Goal: Information Seeking & Learning: Check status

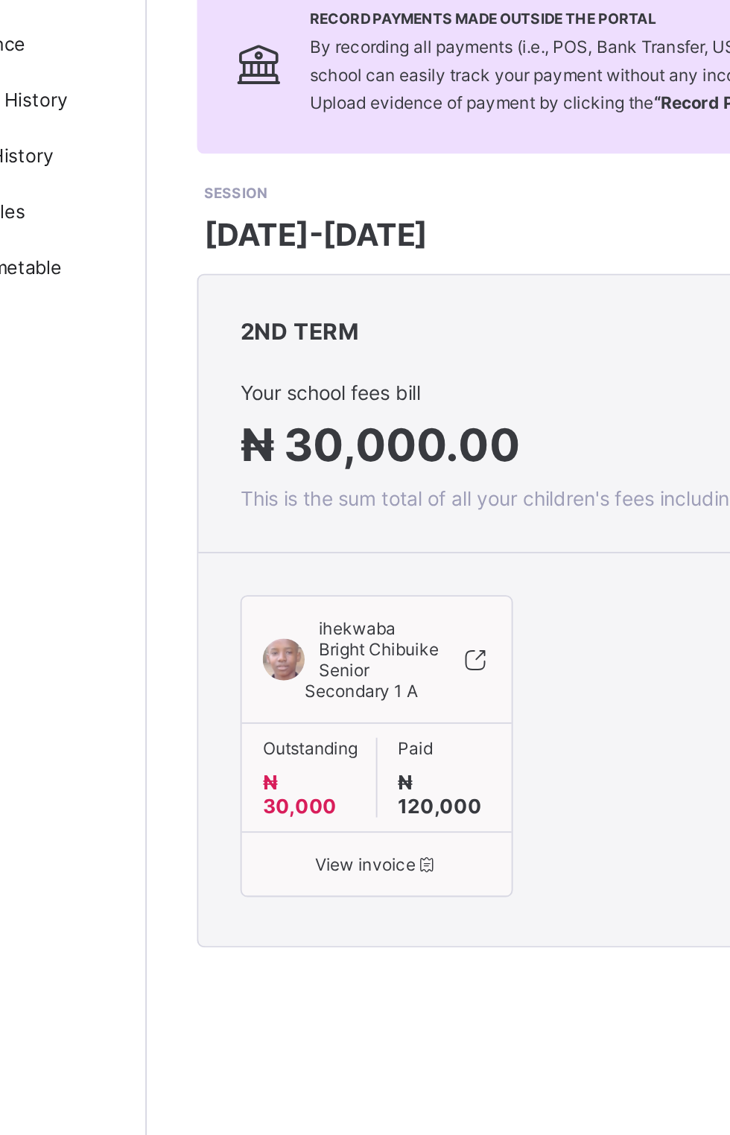
click at [312, 604] on div "ihekwaba Bright Chibuike Senior Secondary 1 A Outstanding ₦ 30,000 Paid ₦ 120,0…" at bounding box center [301, 523] width 145 height 161
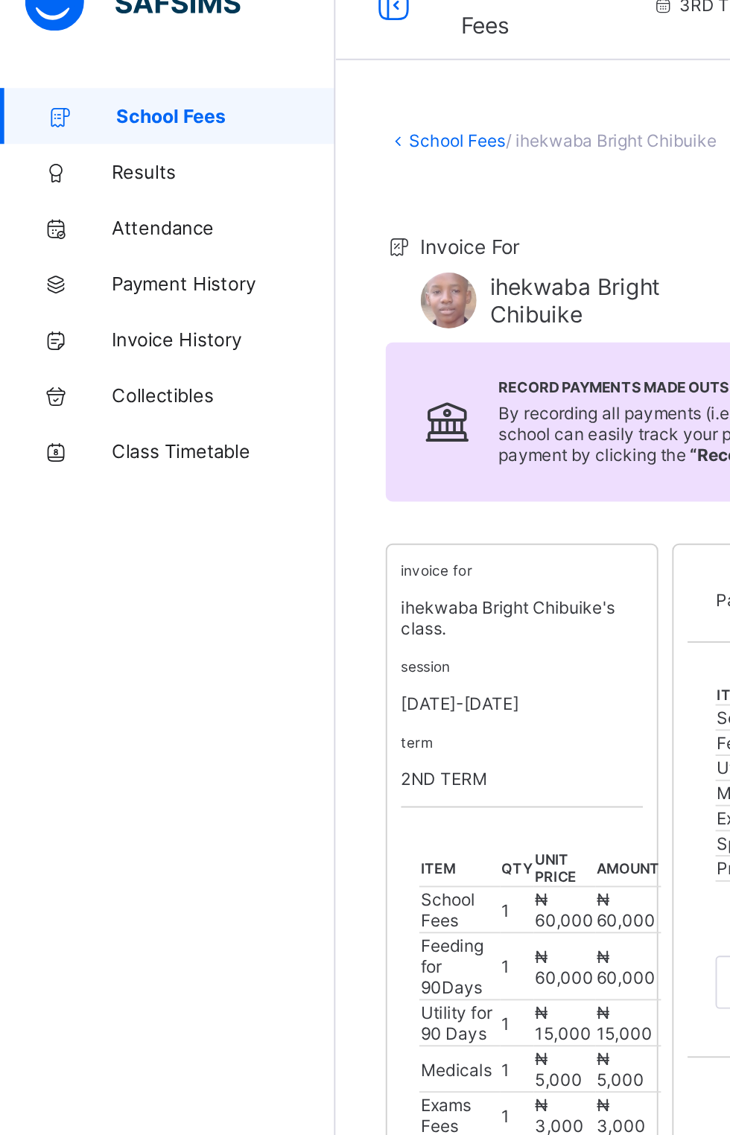
click at [73, 123] on span "Results" at bounding box center [119, 119] width 119 height 12
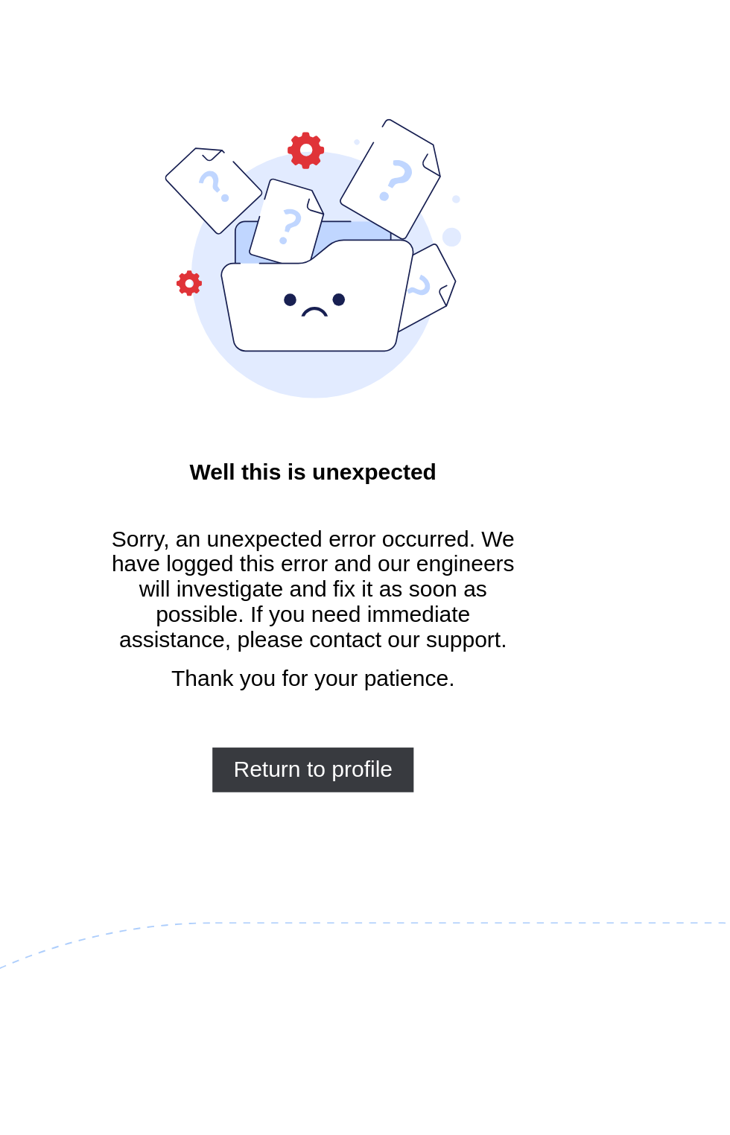
click at [404, 436] on span "Return to profile" at bounding box center [365, 437] width 85 height 13
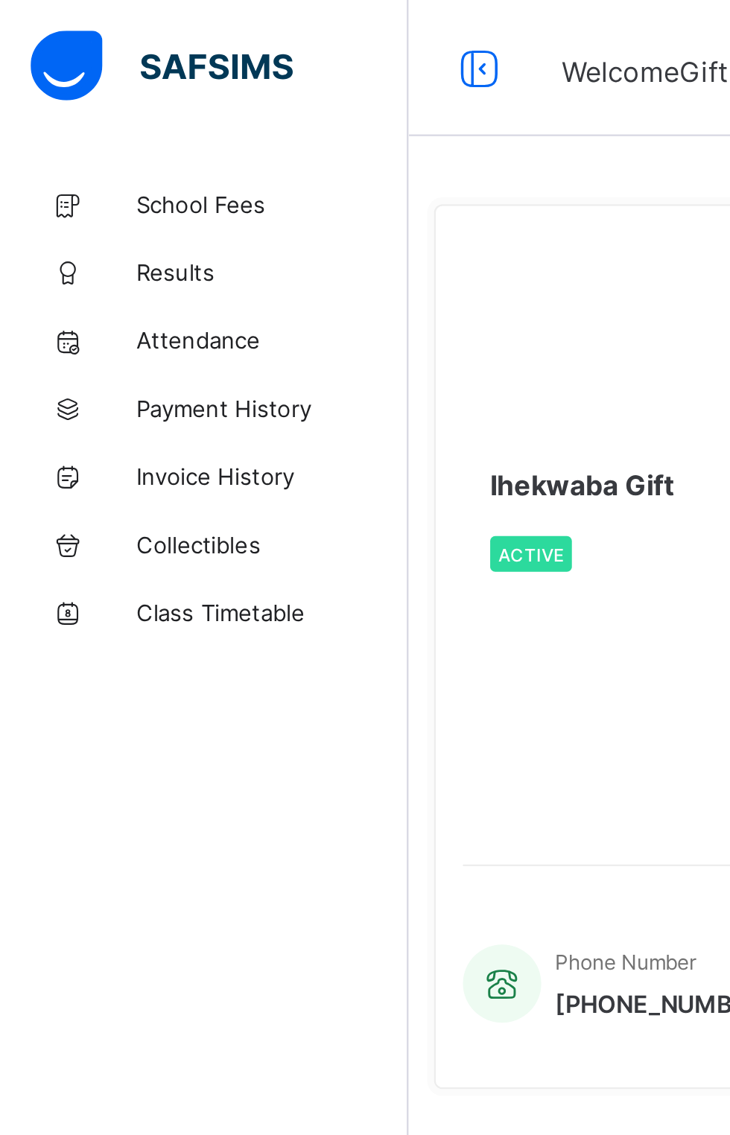
click at [89, 79] on link "School Fees" at bounding box center [89, 89] width 179 height 30
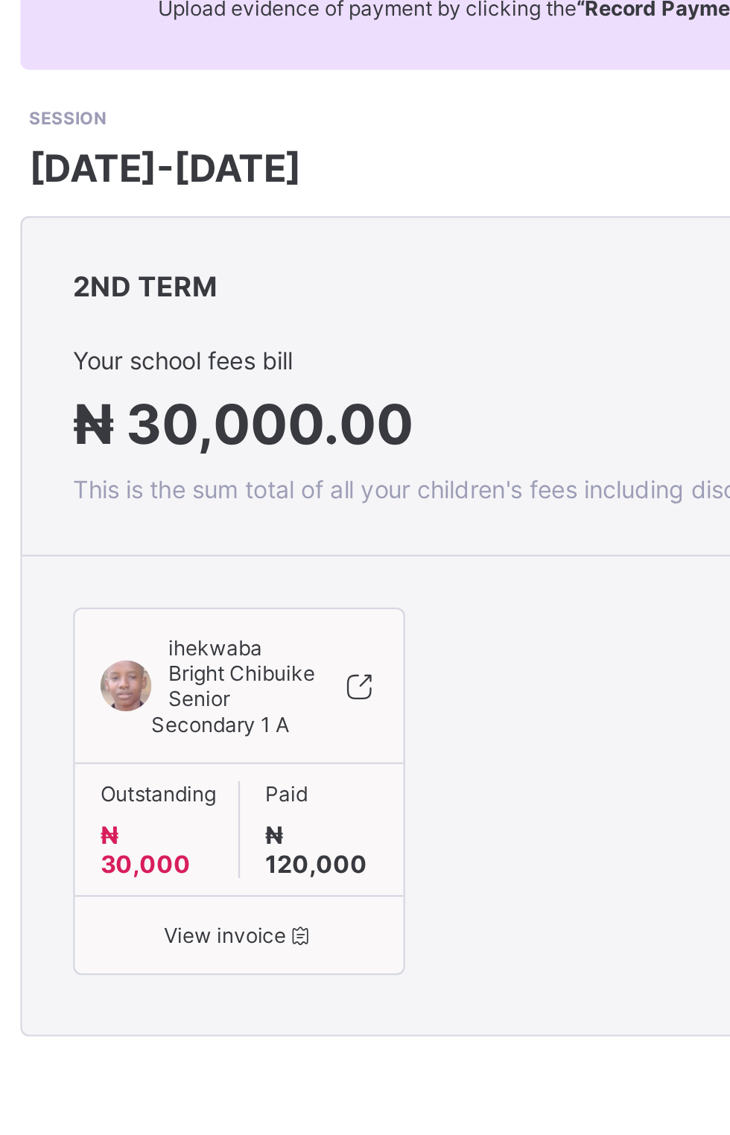
click at [358, 511] on div "ihekwaba Bright Chibuike Senior Secondary 1 A" at bounding box center [301, 483] width 144 height 56
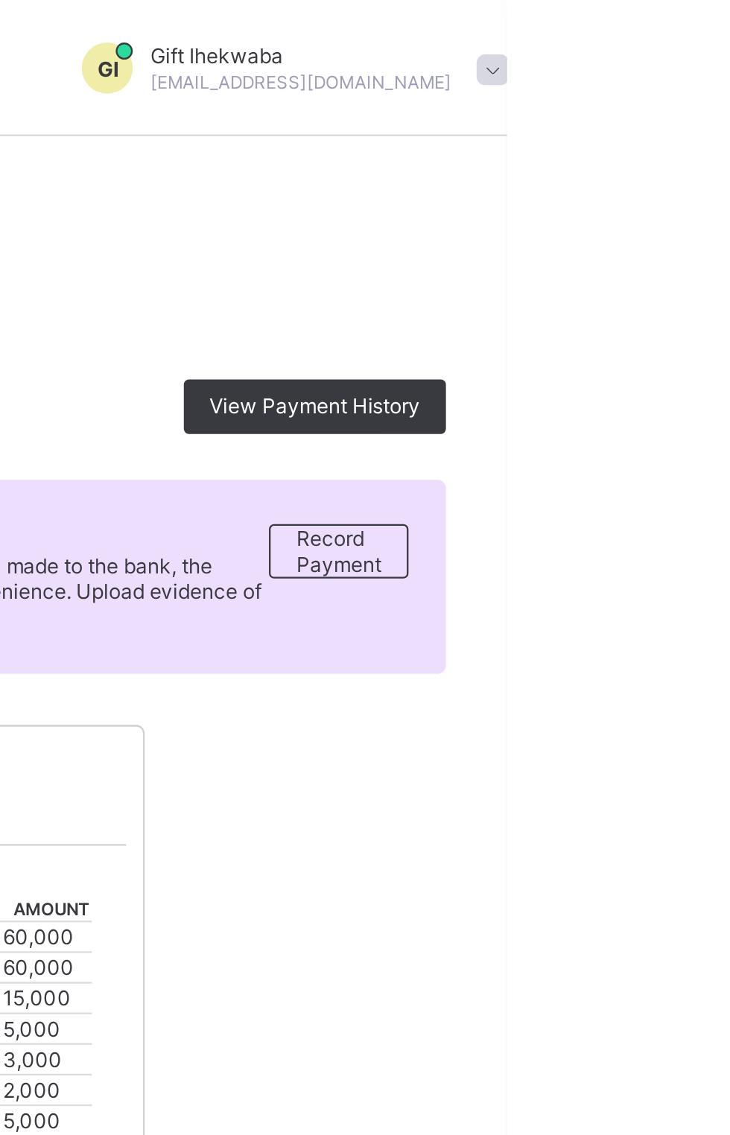
click at [658, 178] on span "View Payment History" at bounding box center [646, 177] width 92 height 11
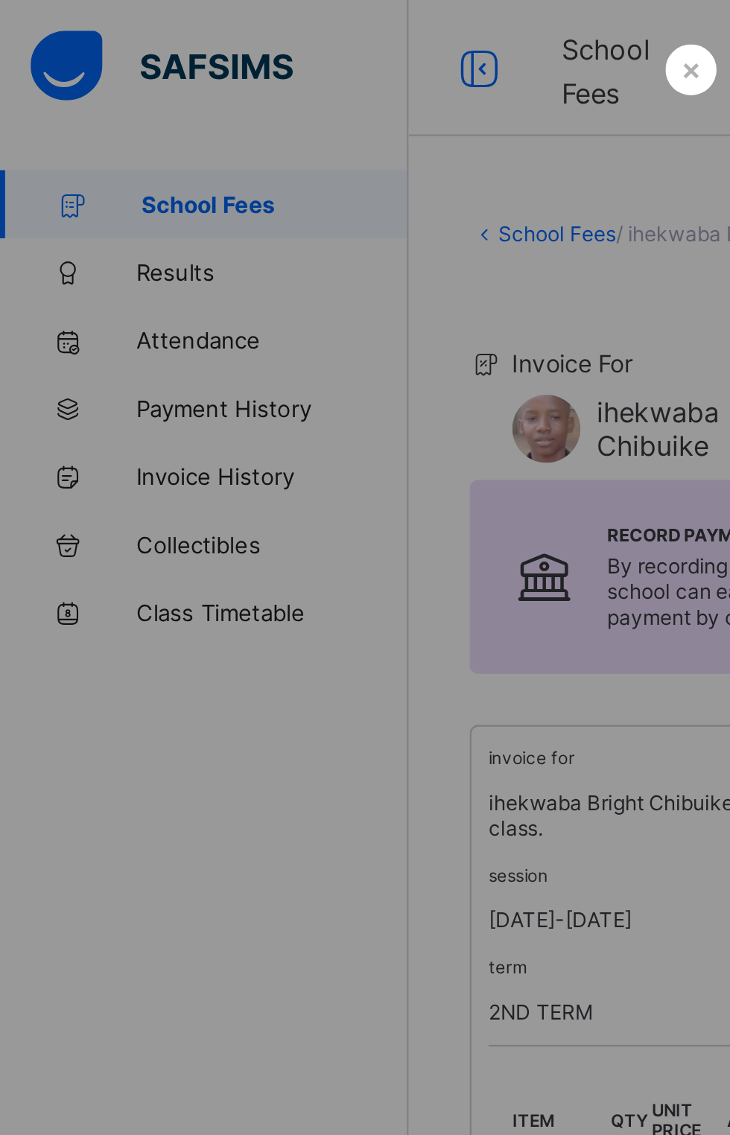
click at [101, 349] on div at bounding box center [365, 567] width 730 height 1135
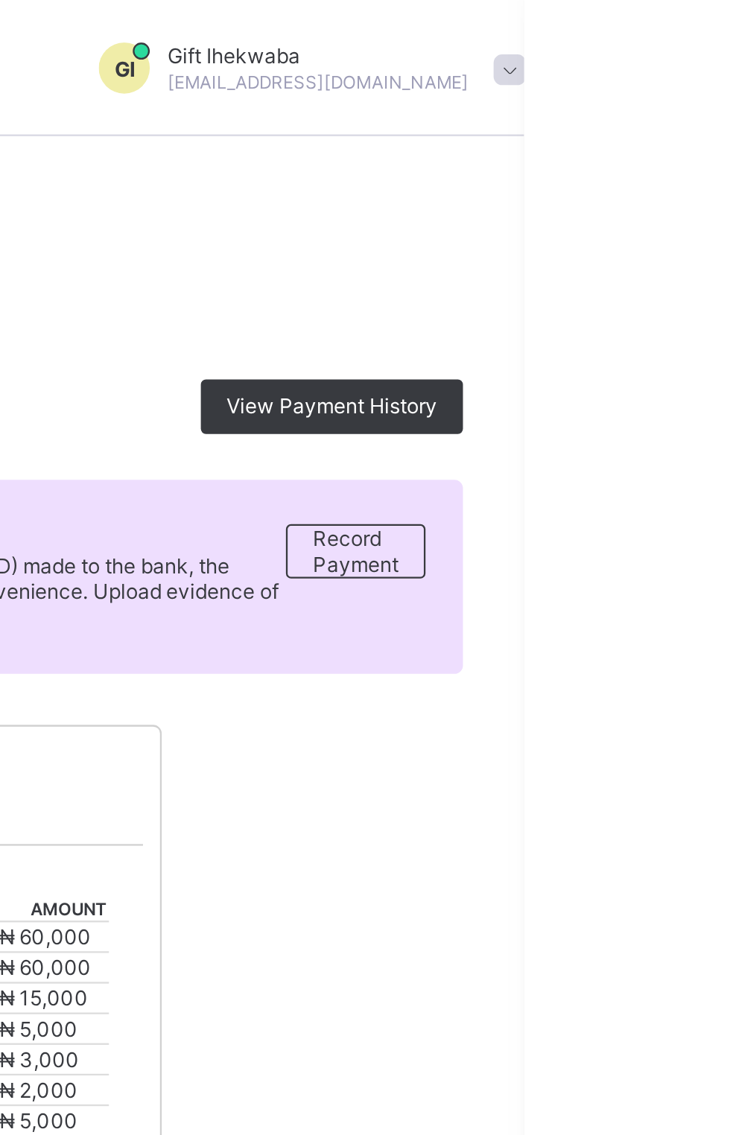
click at [660, 244] on span "Record Payment" at bounding box center [656, 241] width 37 height 22
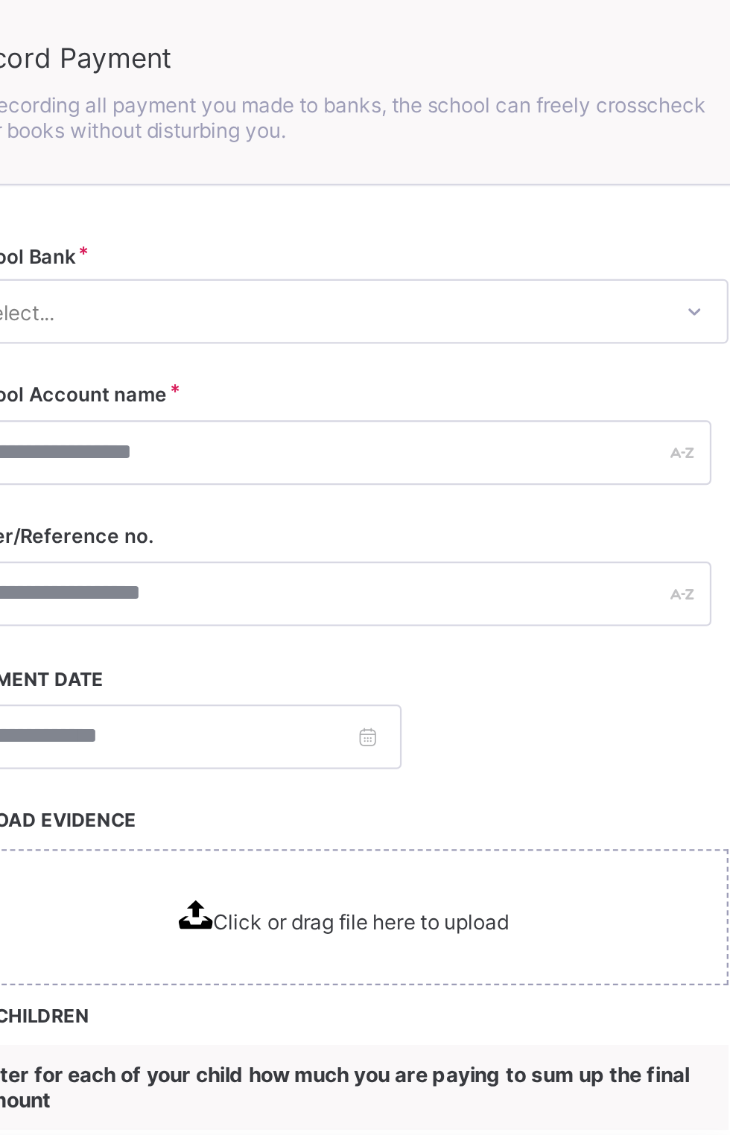
click at [662, 340] on div "Payment date UPLOAD EVIDENCE Click or drag file here to upload" at bounding box center [543, 365] width 337 height 148
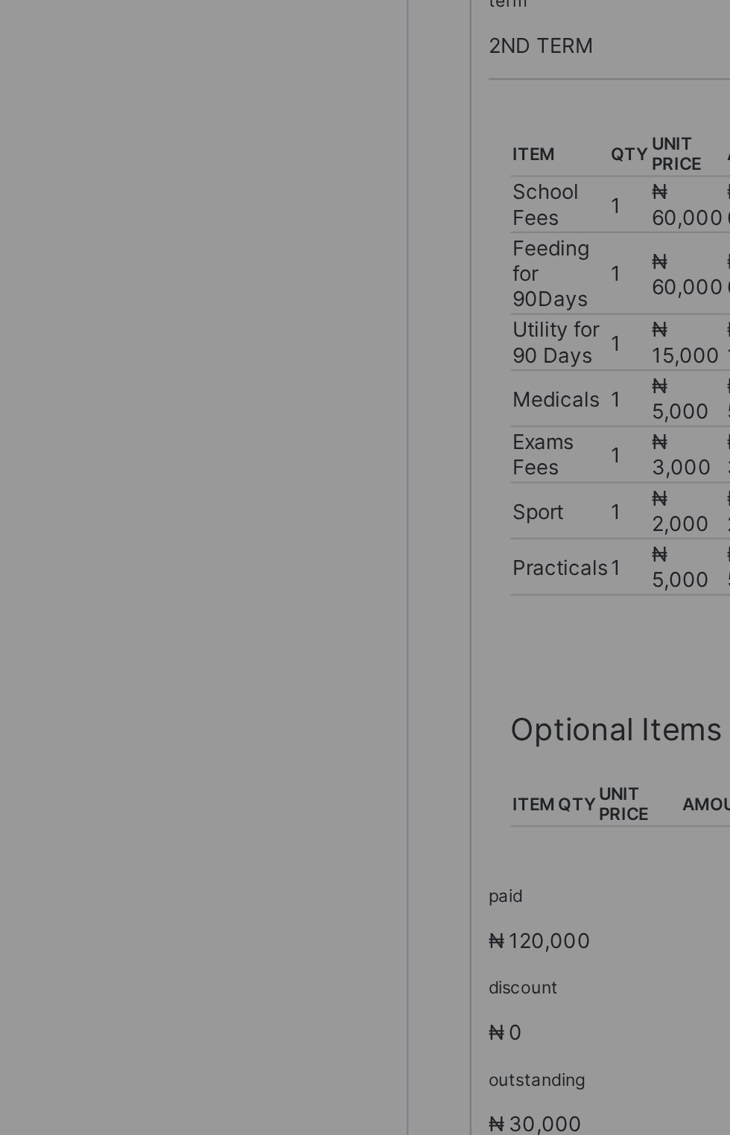
click at [162, 756] on div at bounding box center [365, 567] width 730 height 1135
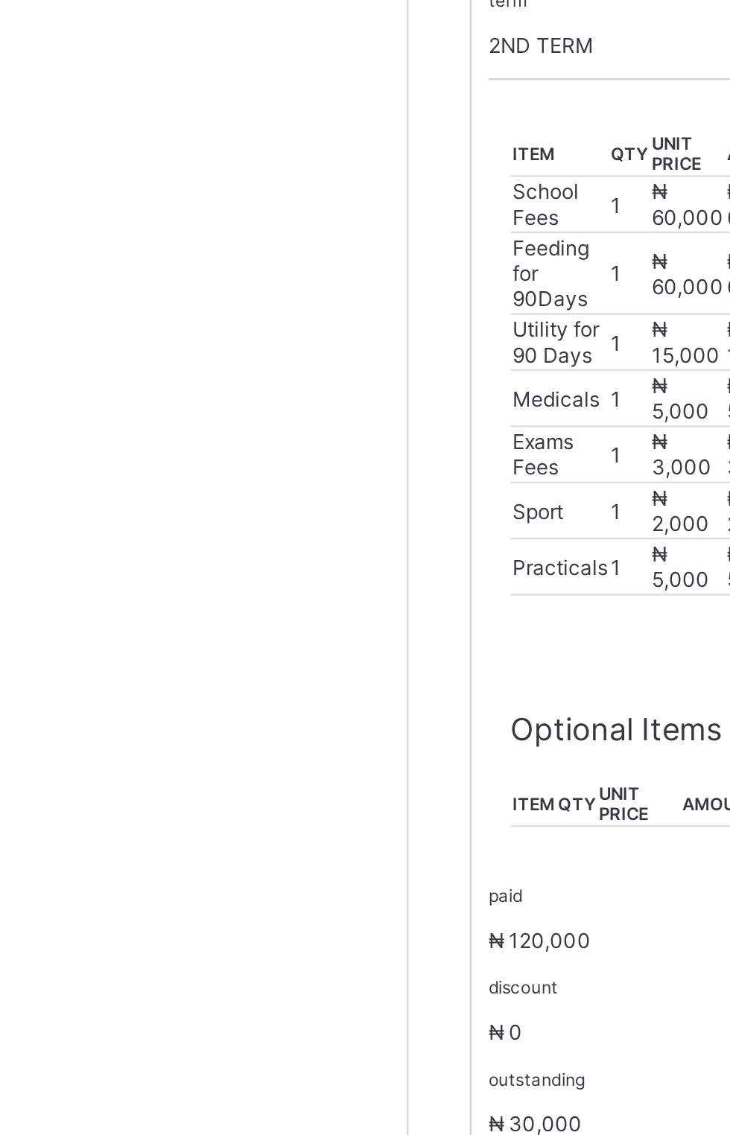
click at [126, 641] on div "School Fees Results Attendance Payment History Invoice History Collectibles Cla…" at bounding box center [89, 598] width 179 height 1076
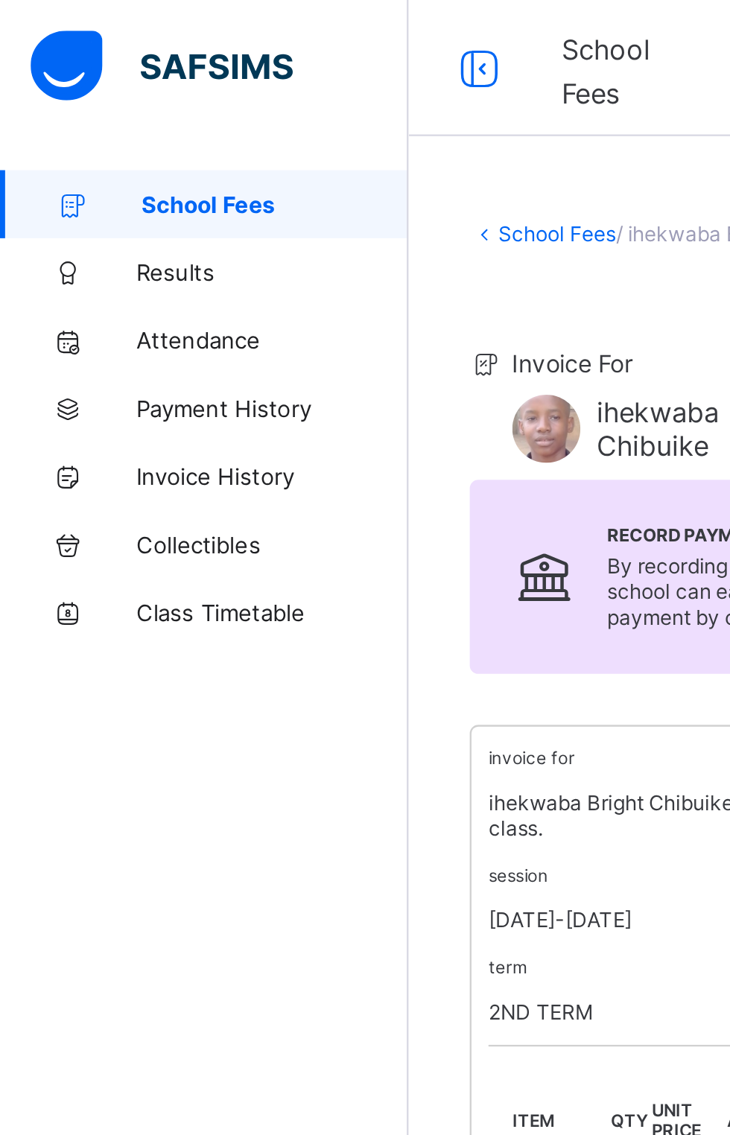
click at [92, 234] on span "Collectibles" at bounding box center [119, 238] width 119 height 12
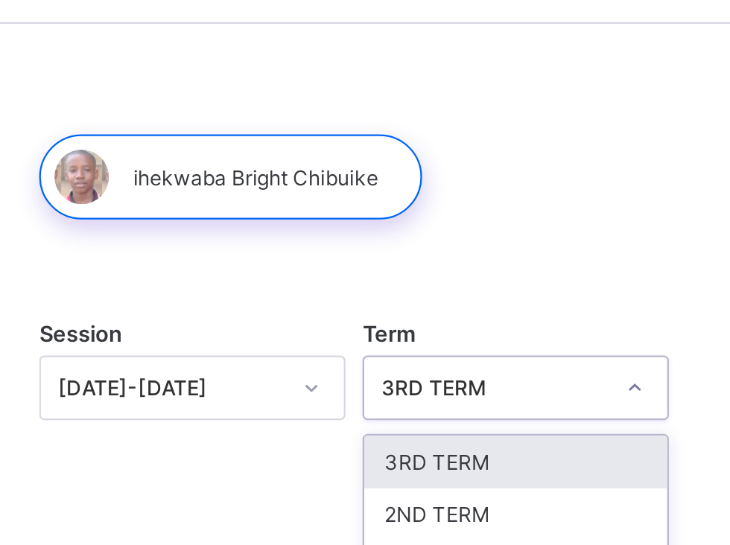
click at [396, 271] on div "2ND TERM" at bounding box center [414, 274] width 133 height 23
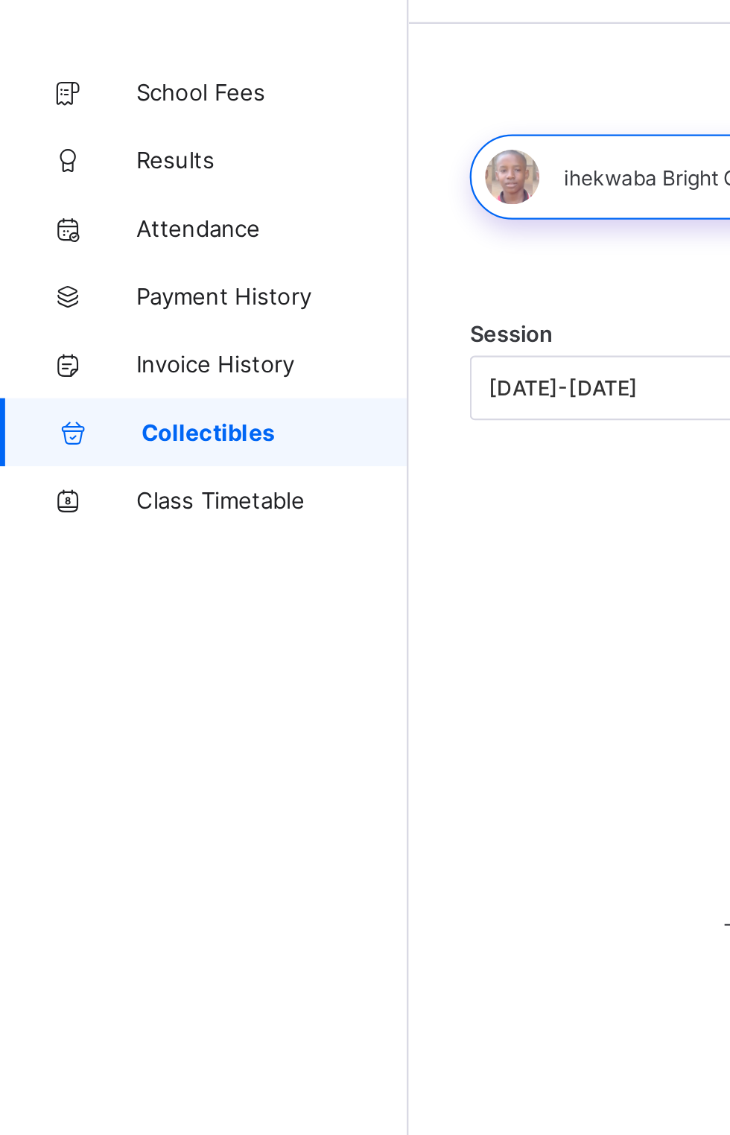
click at [77, 106] on link "Results" at bounding box center [89, 119] width 179 height 30
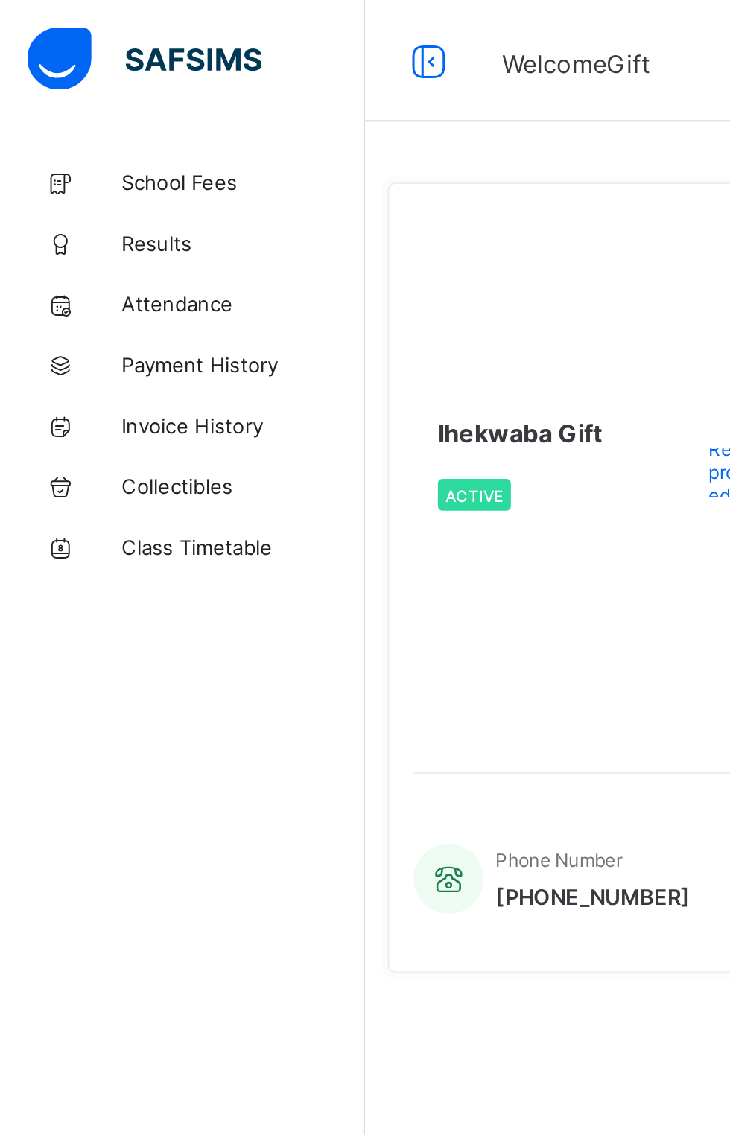
click at [112, 84] on span "School Fees" at bounding box center [119, 89] width 119 height 12
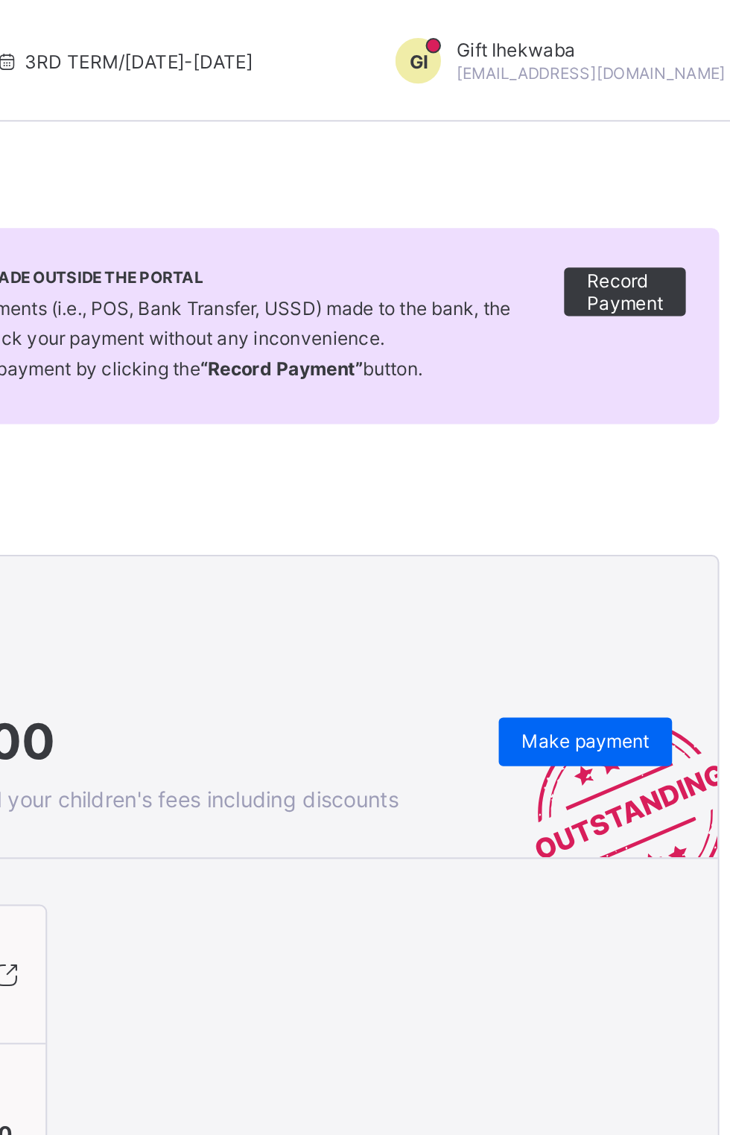
click at [717, 29] on span at bounding box center [723, 30] width 13 height 13
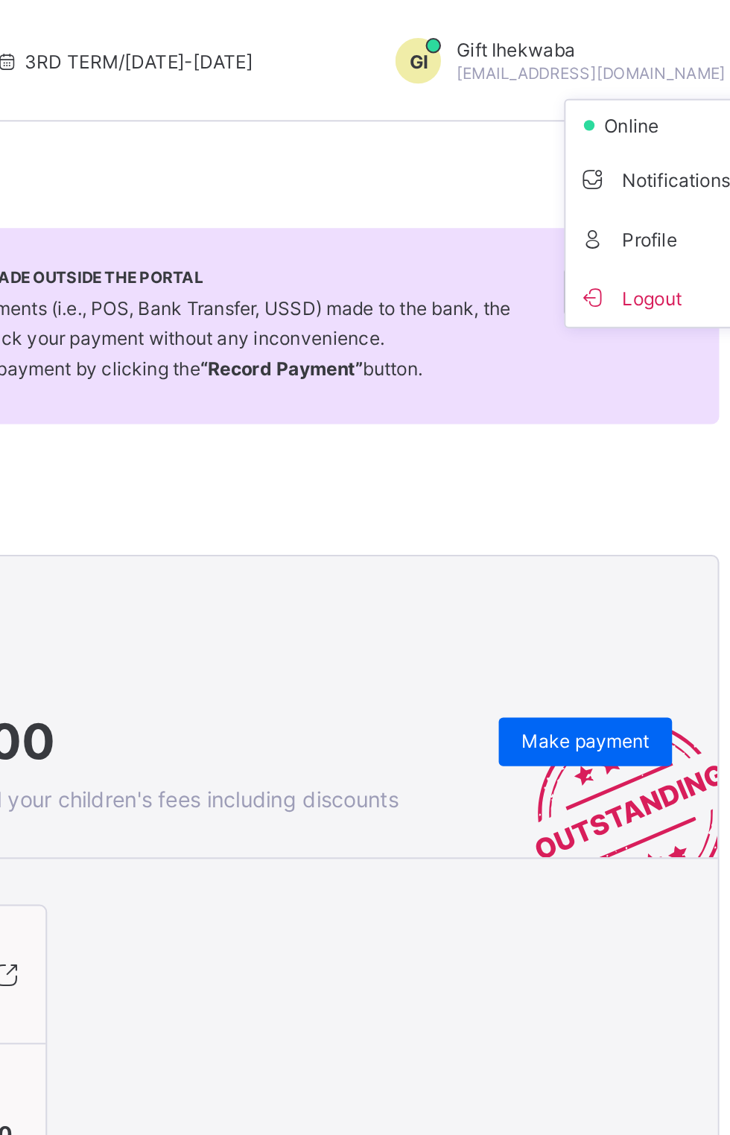
click at [634, 121] on span "Profile" at bounding box center [683, 116] width 98 height 17
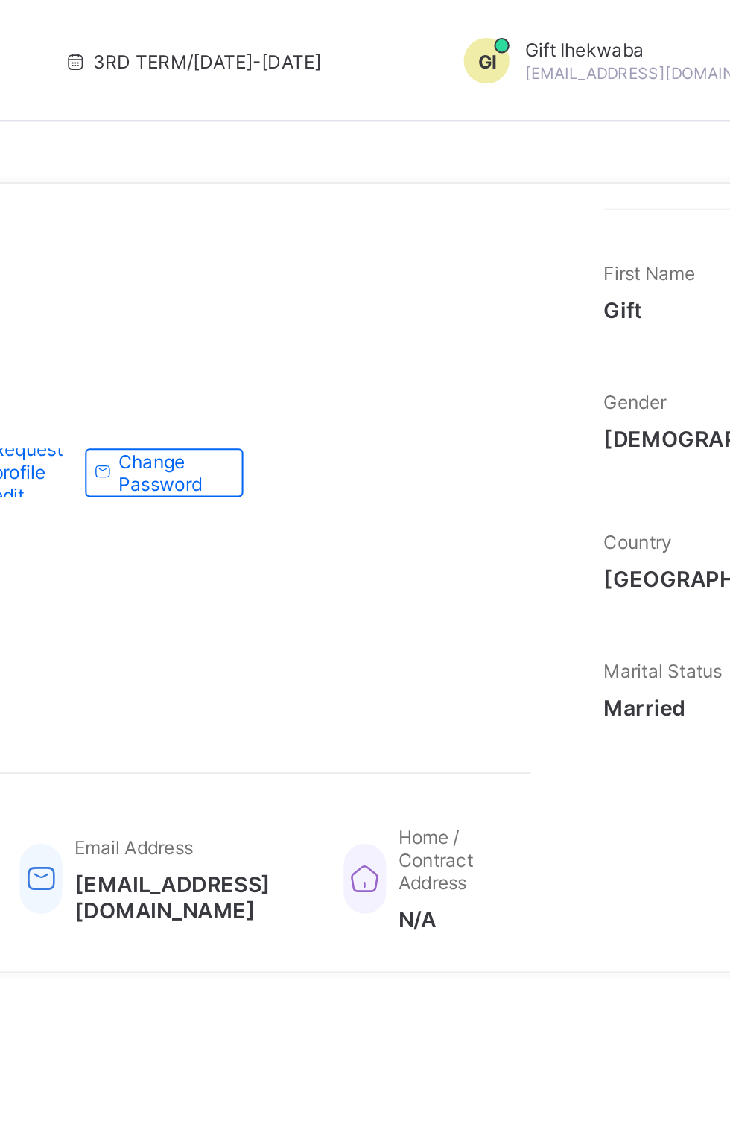
click at [668, 96] on span "Notifications" at bounding box center [717, 87] width 98 height 17
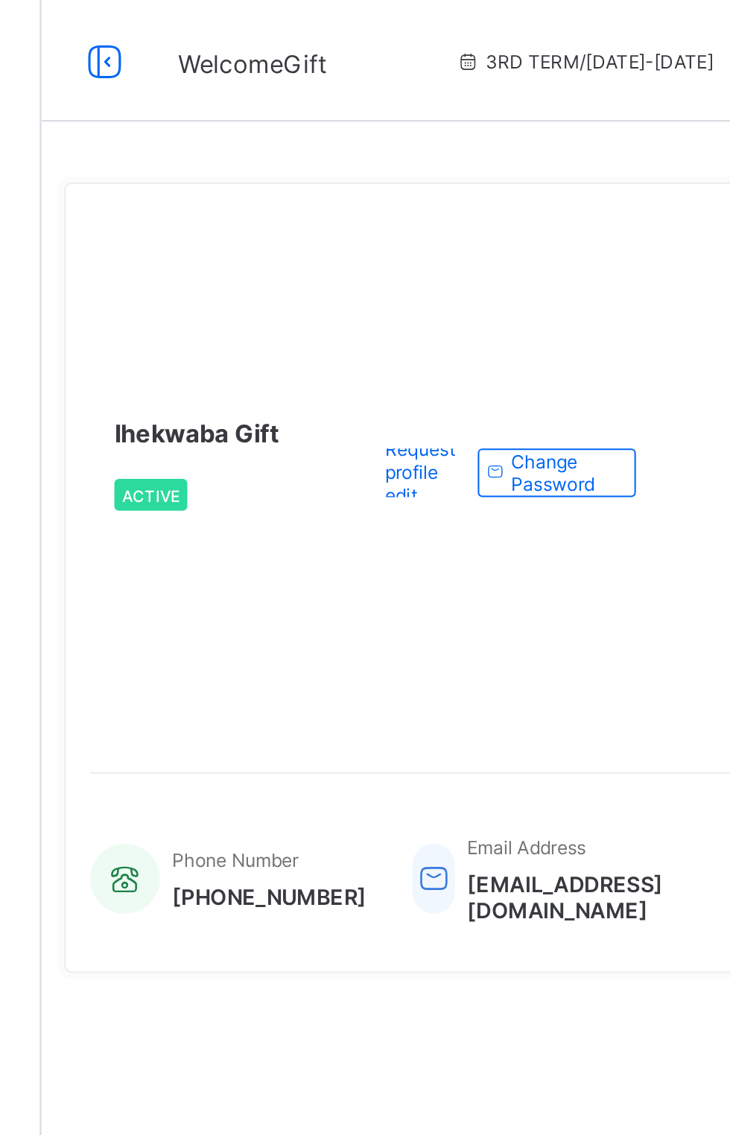
click at [410, 25] on span "3RD TERM / [DATE]-[DATE]" at bounding box center [444, 30] width 127 height 11
click at [386, 37] on div "3RD TERM / [DATE]-[DATE]" at bounding box center [445, 30] width 222 height 60
click at [419, 20] on div "3RD TERM / [DATE]-[DATE]" at bounding box center [445, 30] width 222 height 60
click at [381, 26] on span "3RD TERM / [DATE]-[DATE]" at bounding box center [444, 30] width 127 height 11
click at [390, 28] on span "3RD TERM / [DATE]-[DATE]" at bounding box center [444, 30] width 127 height 11
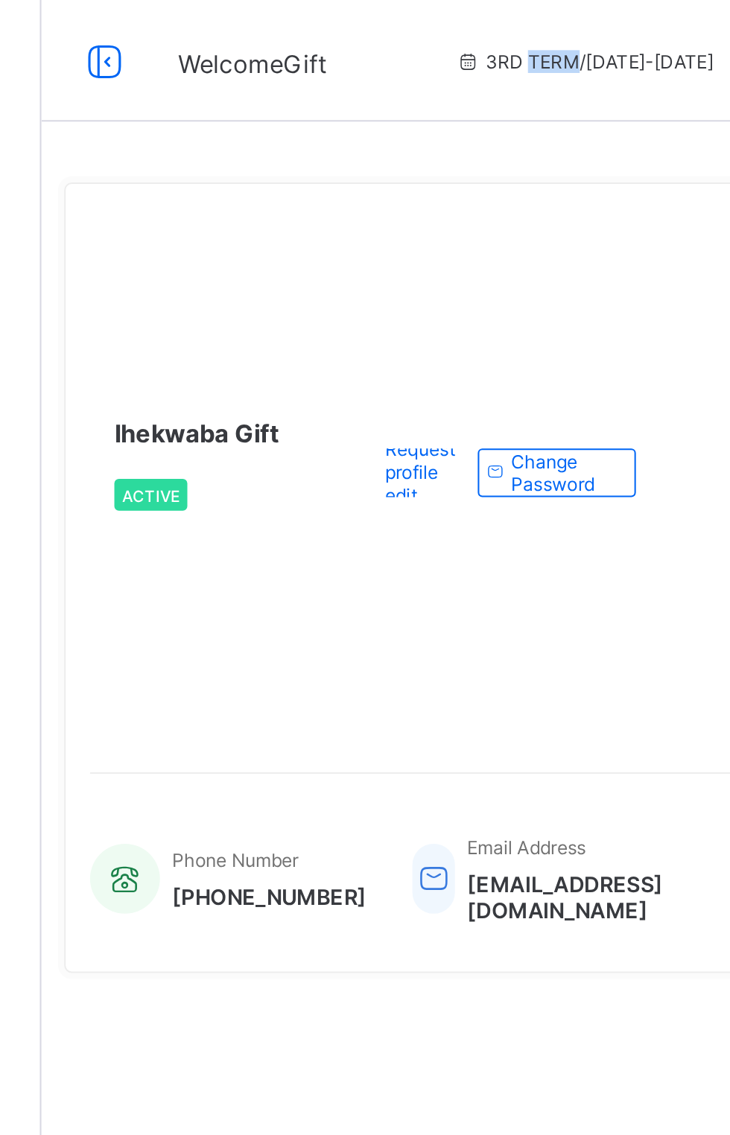
click at [215, 31] on icon at bounding box center [209, 30] width 25 height 22
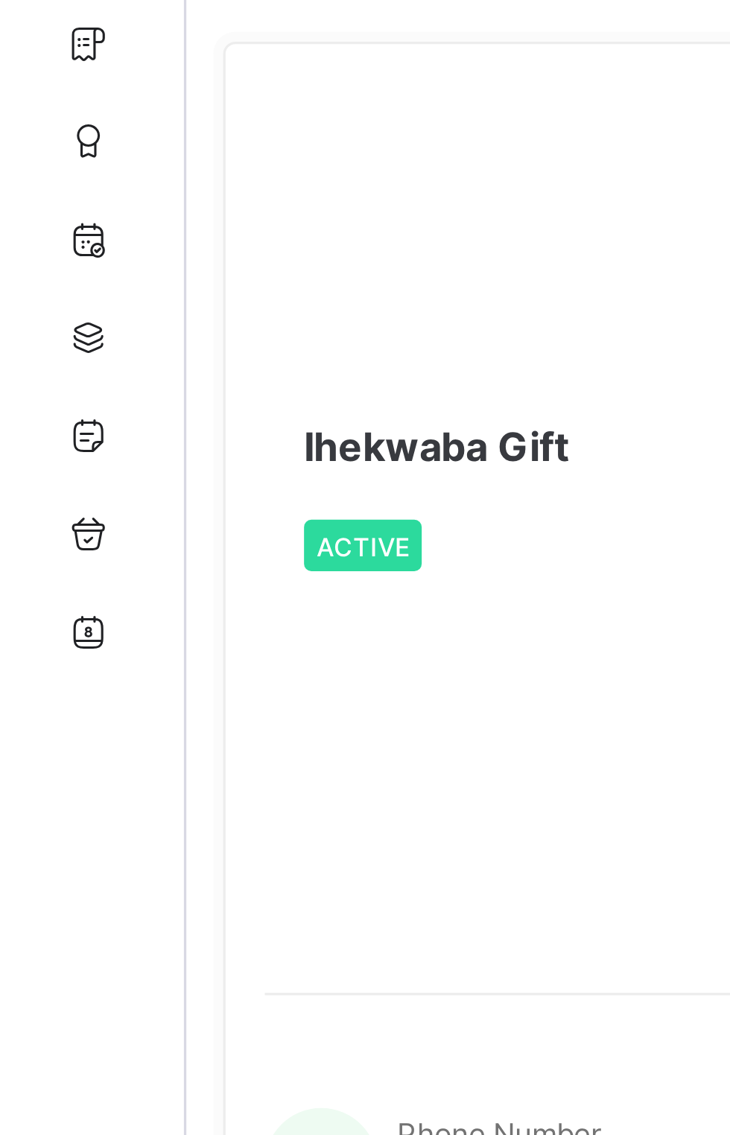
click at [34, 91] on icon at bounding box center [30, 89] width 60 height 11
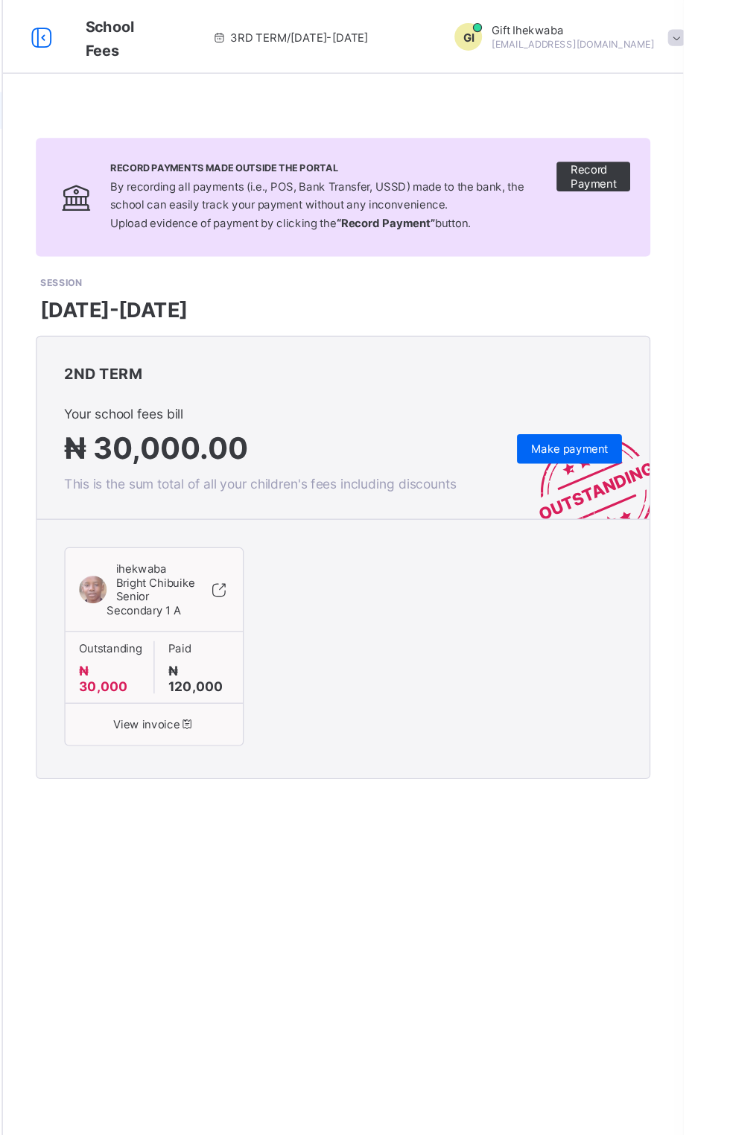
click at [635, 369] on span "Make payment" at bounding box center [637, 363] width 63 height 11
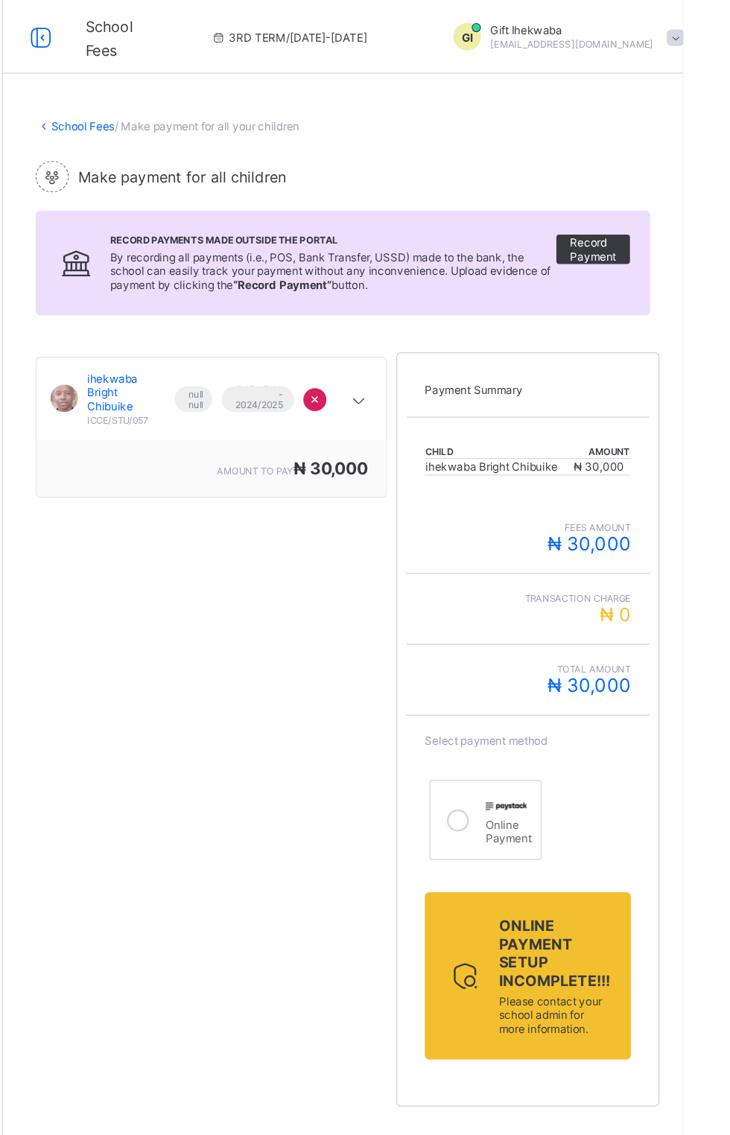
click at [476, 335] on div at bounding box center [467, 323] width 22 height 22
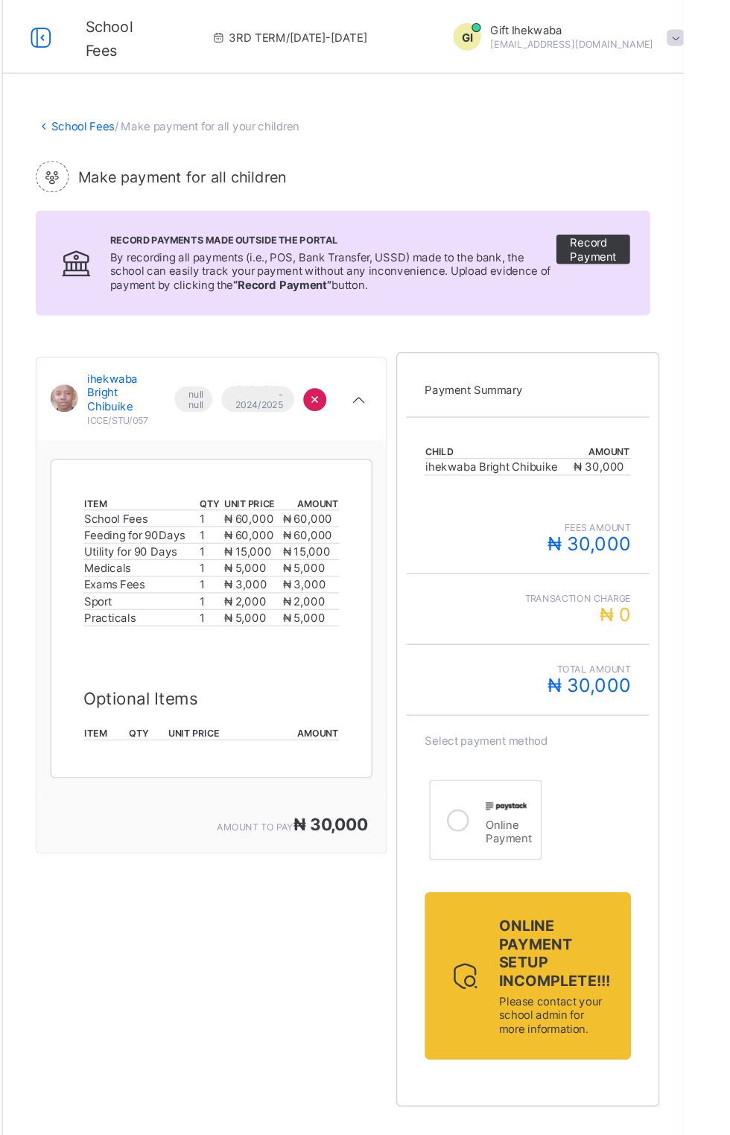
click at [426, 333] on div "×" at bounding box center [431, 323] width 19 height 19
click at [441, 333] on div "×" at bounding box center [431, 323] width 19 height 19
click at [421, 334] on div "null null 2ND TERM - 2024/2025 Session" at bounding box center [370, 323] width 104 height 21
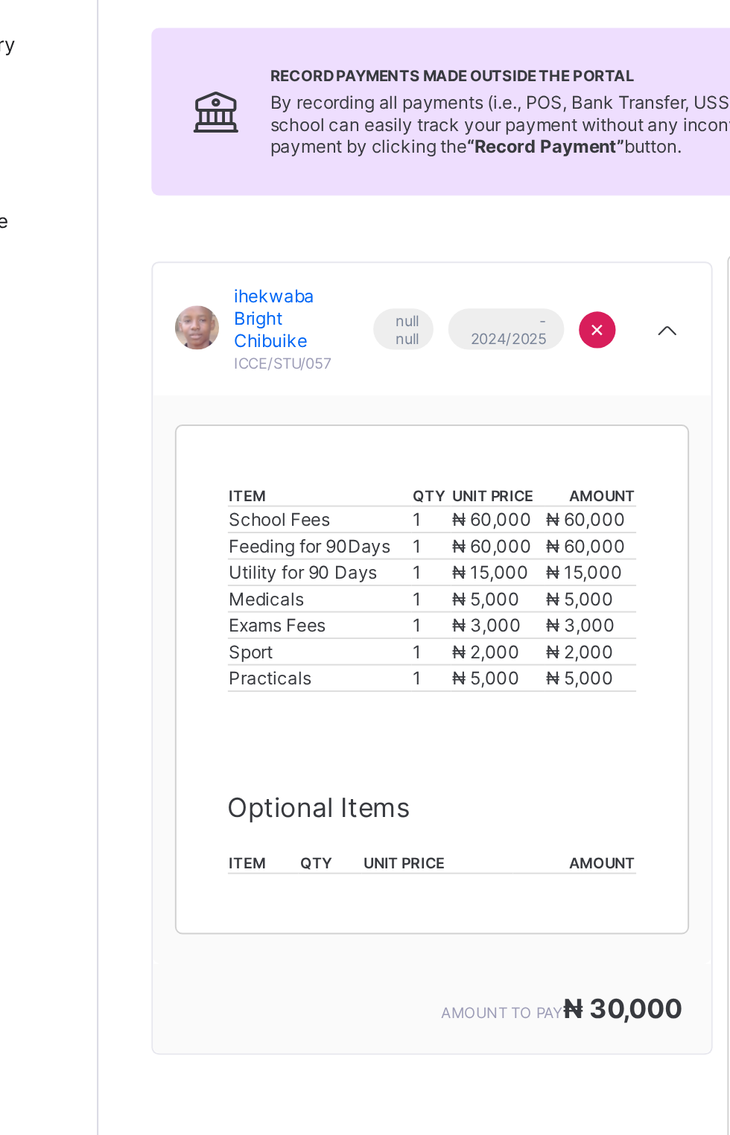
click at [435, 335] on div "×" at bounding box center [450, 323] width 56 height 22
click at [473, 332] on icon at bounding box center [467, 324] width 18 height 15
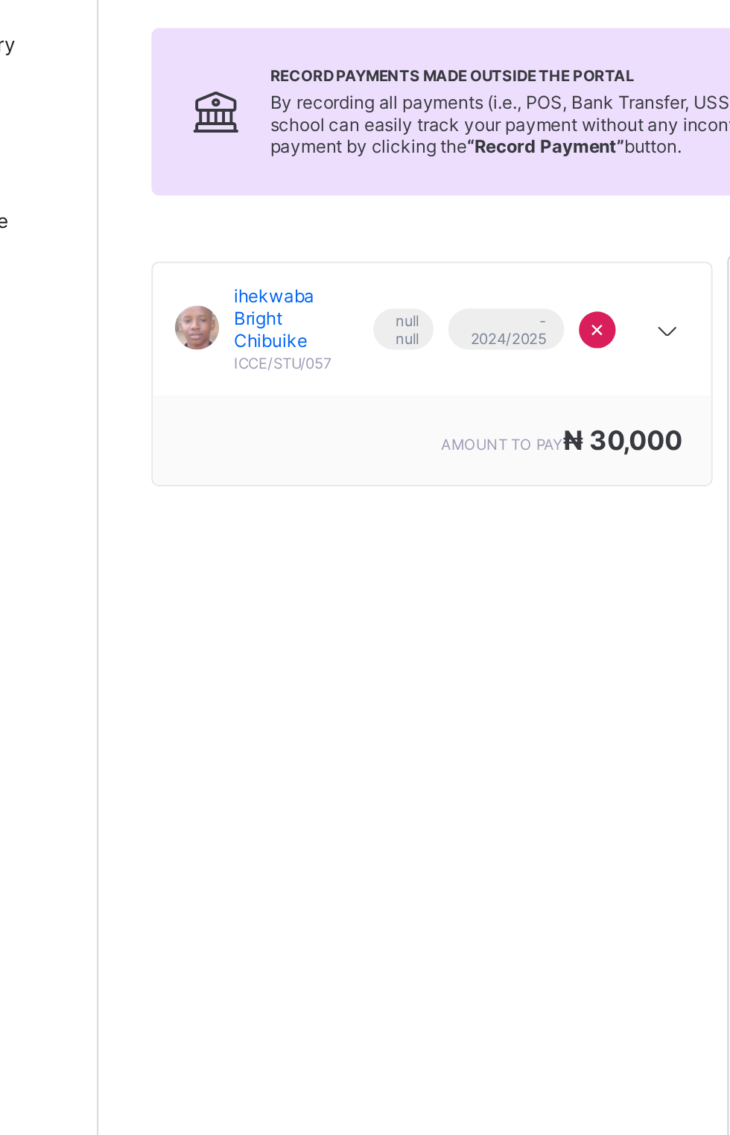
click at [435, 330] on span "×" at bounding box center [432, 322] width 8 height 15
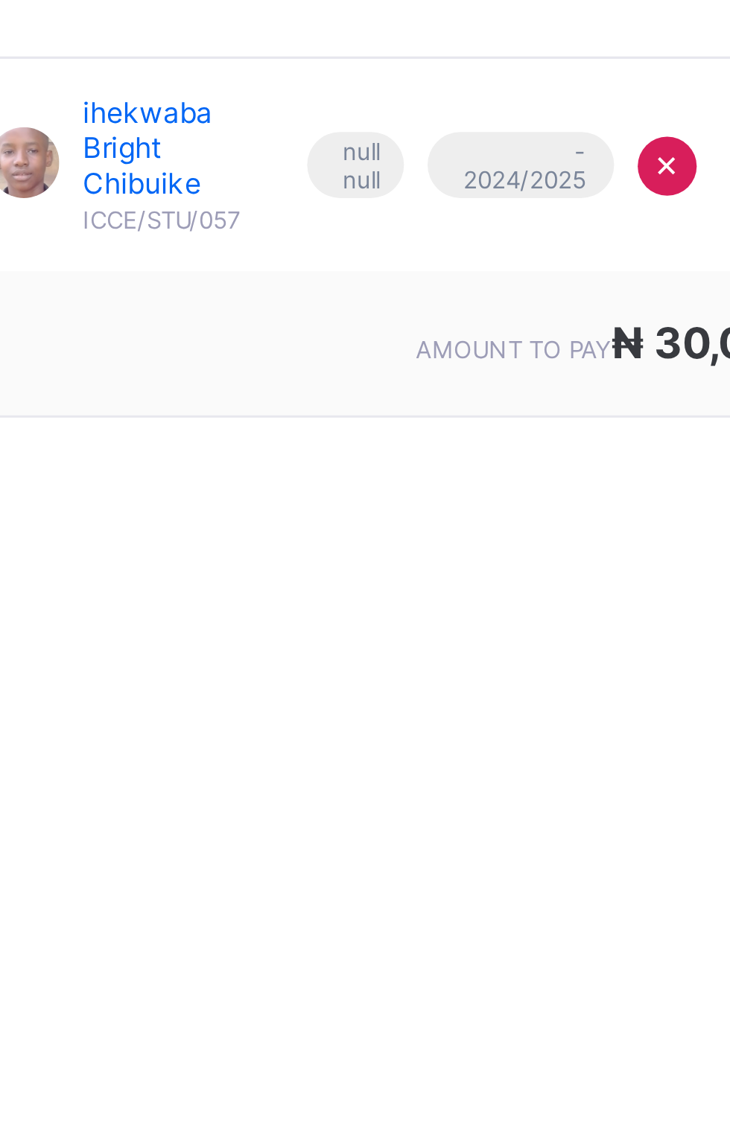
click at [432, 330] on span "×" at bounding box center [432, 322] width 8 height 15
click at [434, 330] on span "×" at bounding box center [432, 322] width 8 height 15
click at [432, 330] on span "×" at bounding box center [432, 322] width 8 height 15
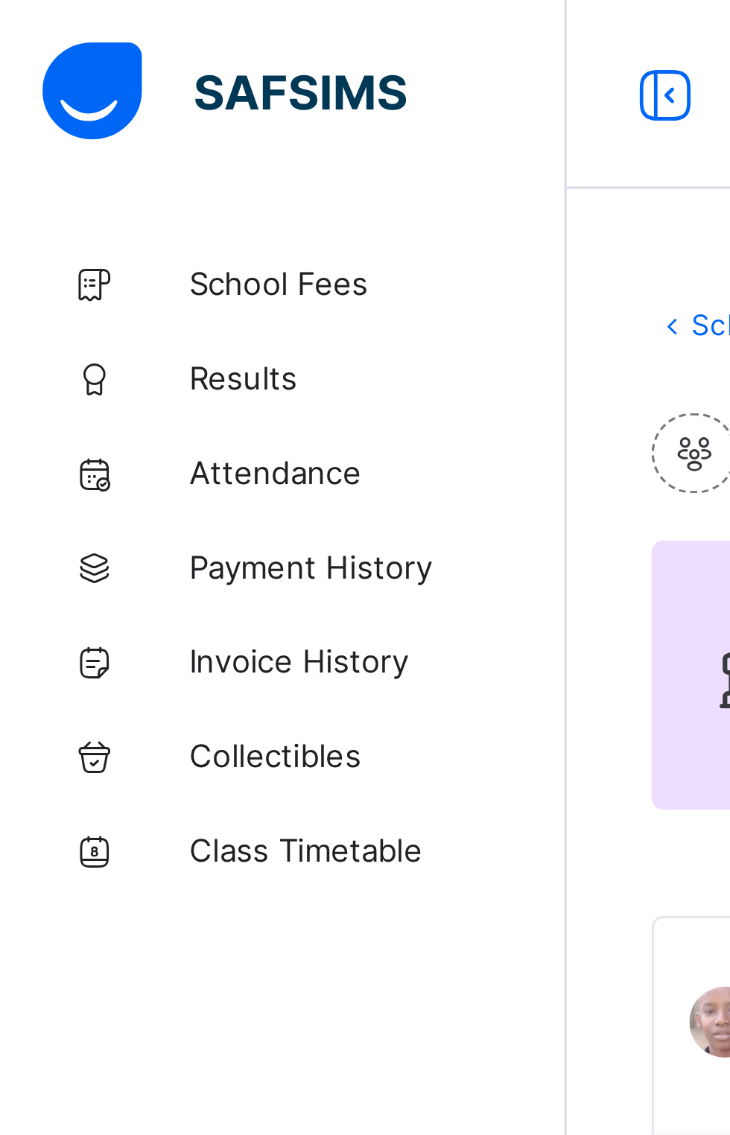
click at [118, 185] on link "Payment History" at bounding box center [89, 179] width 179 height 30
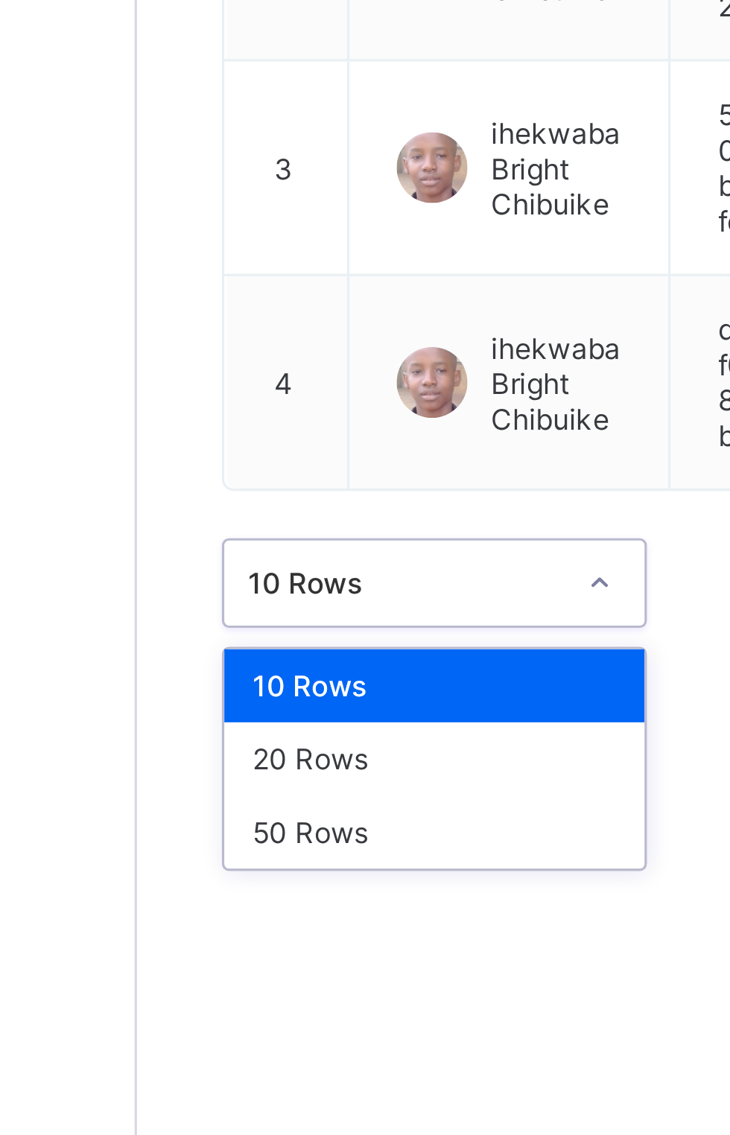
click at [278, 587] on div "20 Rows" at bounding box center [272, 575] width 133 height 23
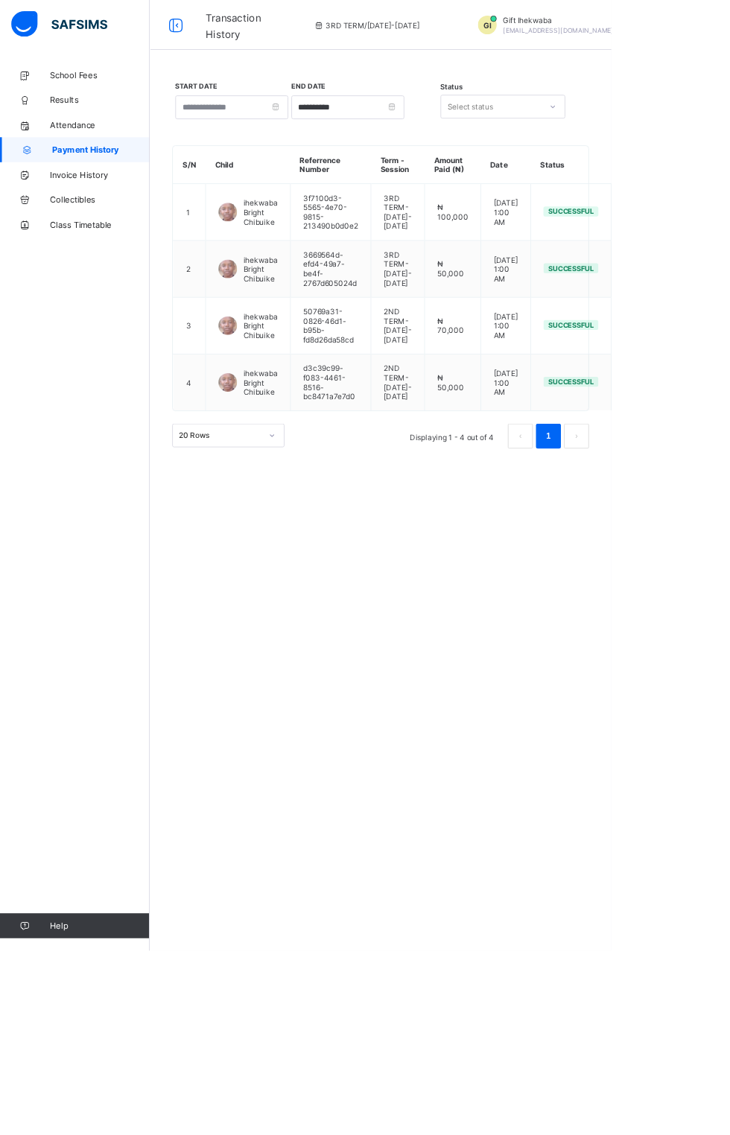
click at [483, 744] on div "**********" at bounding box center [454, 567] width 551 height 1135
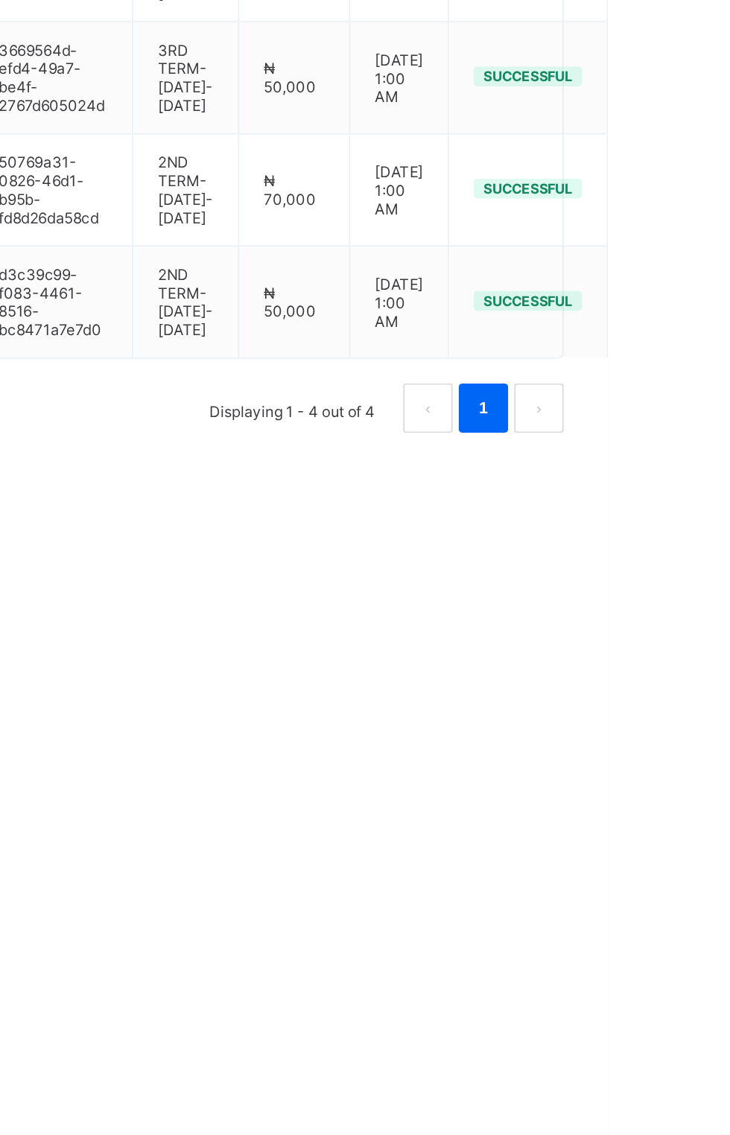
click at [669, 536] on li "1" at bounding box center [655, 521] width 30 height 30
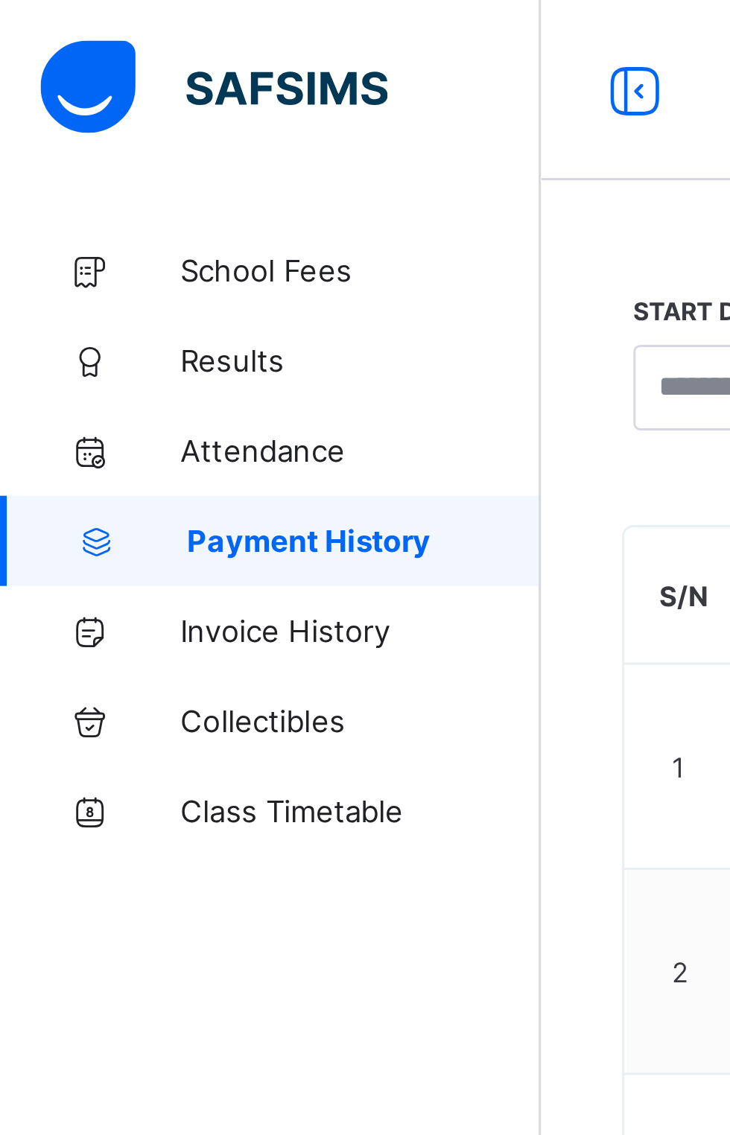
click at [112, 261] on link "Class Timetable" at bounding box center [89, 268] width 179 height 30
